Goal: Information Seeking & Learning: Understand process/instructions

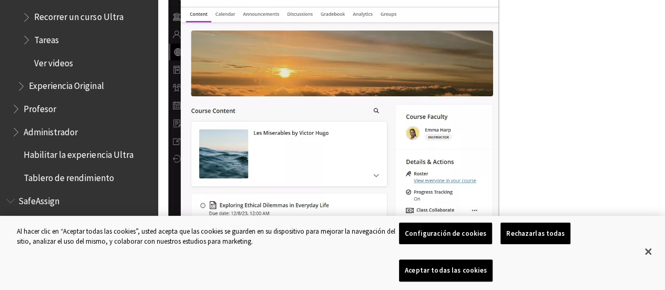
scroll to position [746, 0]
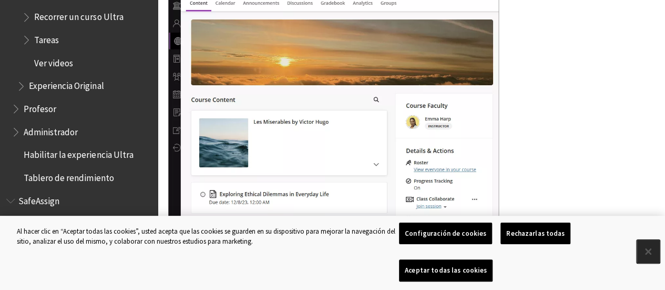
click at [646, 263] on button "Cerrar" at bounding box center [648, 251] width 23 height 23
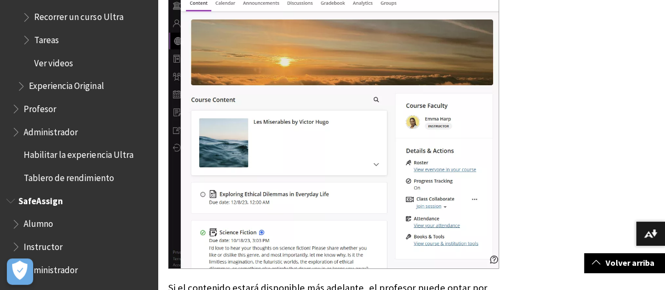
click at [64, 223] on span "Alumno" at bounding box center [82, 224] width 140 height 18
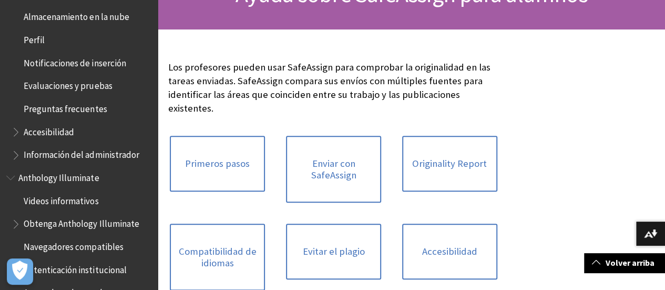
scroll to position [394, 0]
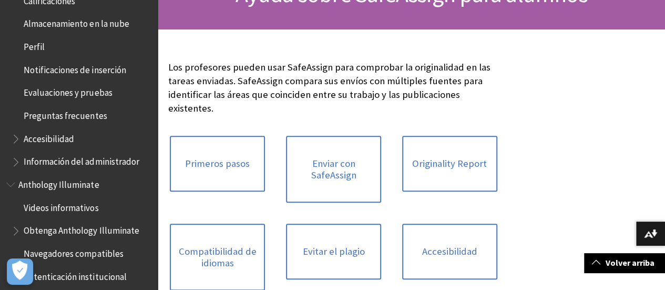
click at [83, 93] on span "Evaluaciones y pruebas" at bounding box center [68, 91] width 88 height 14
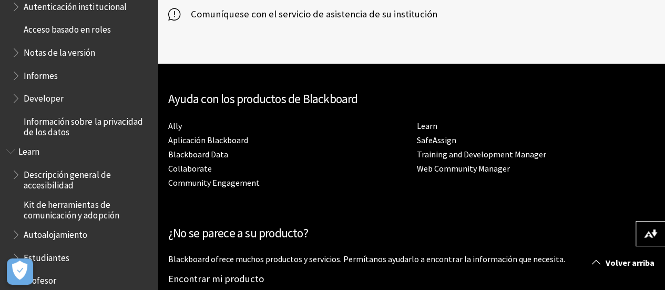
scroll to position [654, 0]
